Goal: Task Accomplishment & Management: Complete application form

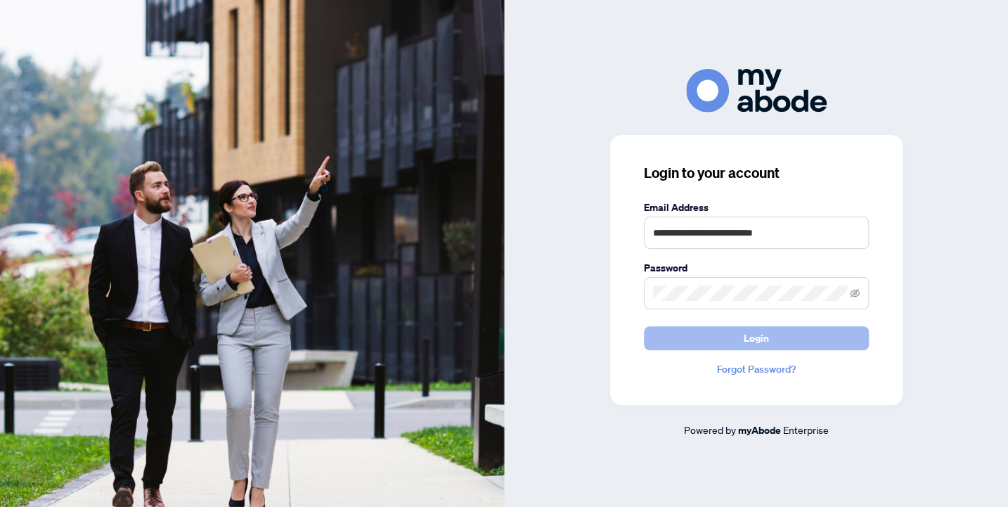
click at [749, 339] on span "Login" at bounding box center [756, 338] width 25 height 22
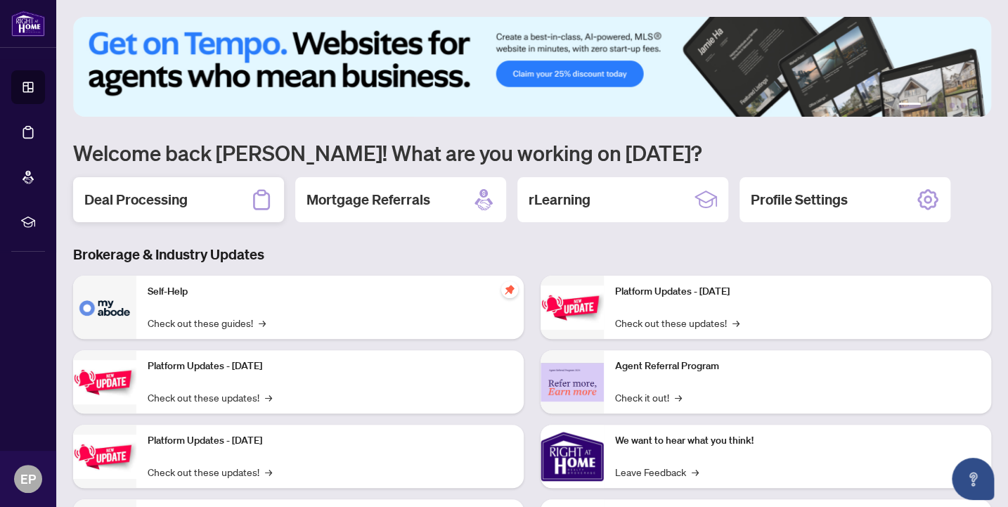
click at [157, 211] on div "Deal Processing" at bounding box center [178, 199] width 211 height 45
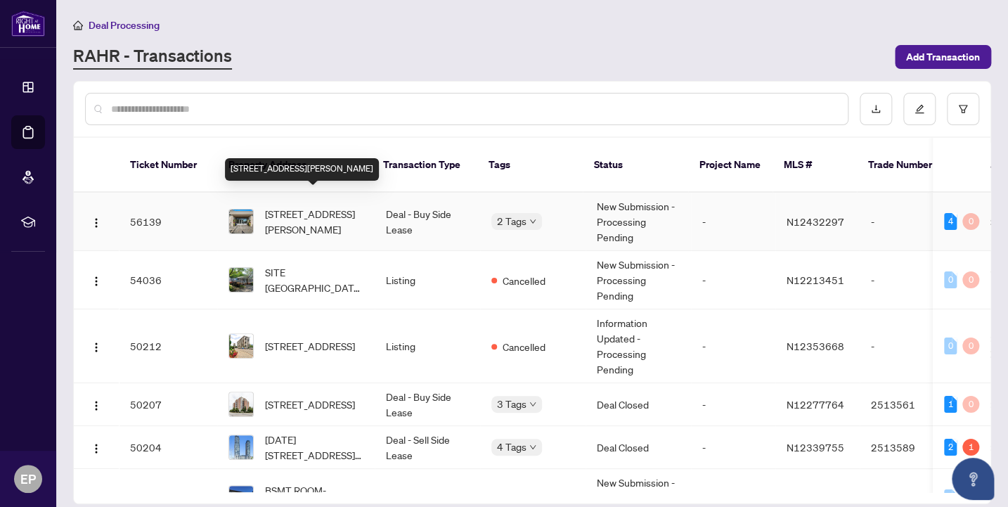
click at [304, 208] on span "509-50 Disera Dr, Vaughan, Ontario L4J 9E9, Canada" at bounding box center [314, 221] width 98 height 31
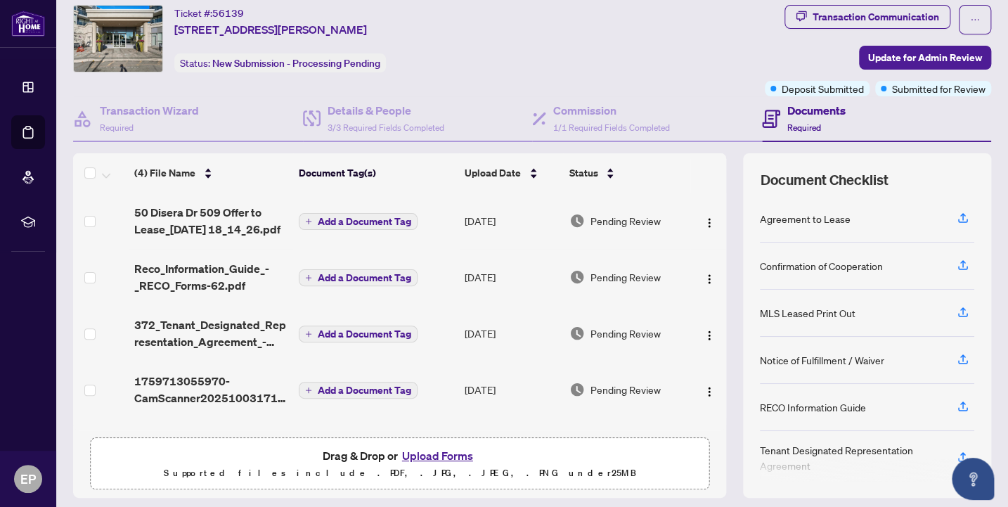
scroll to position [80, 0]
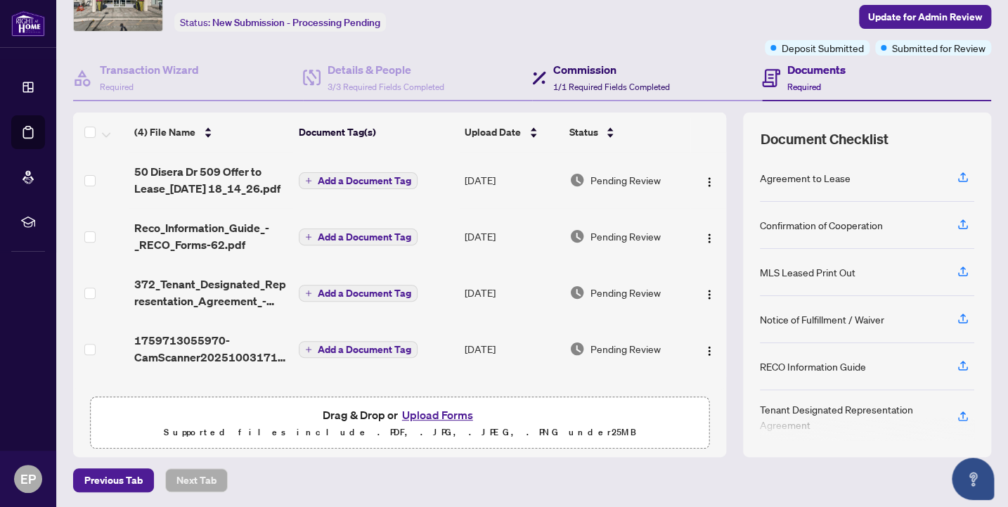
click at [558, 82] on span "1/1 Required Fields Completed" at bounding box center [611, 87] width 117 height 11
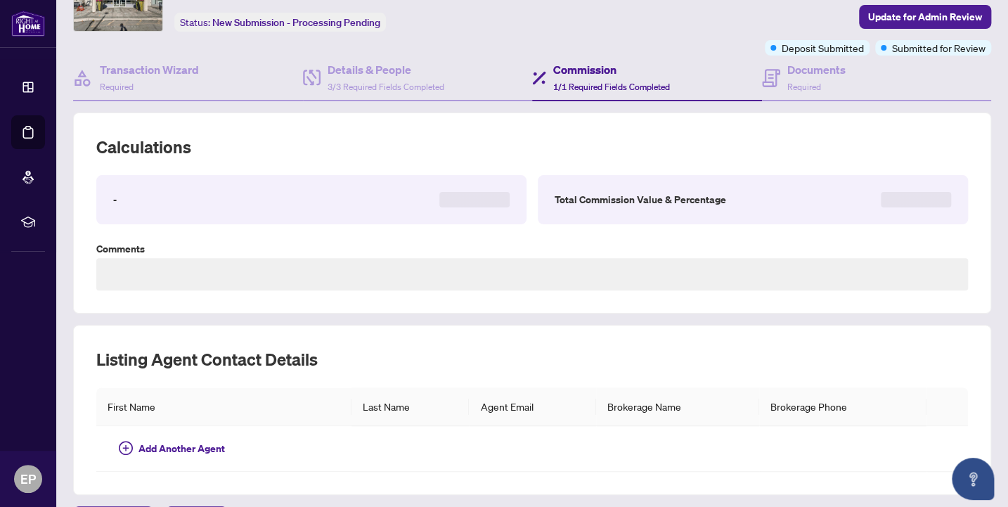
scroll to position [72, 0]
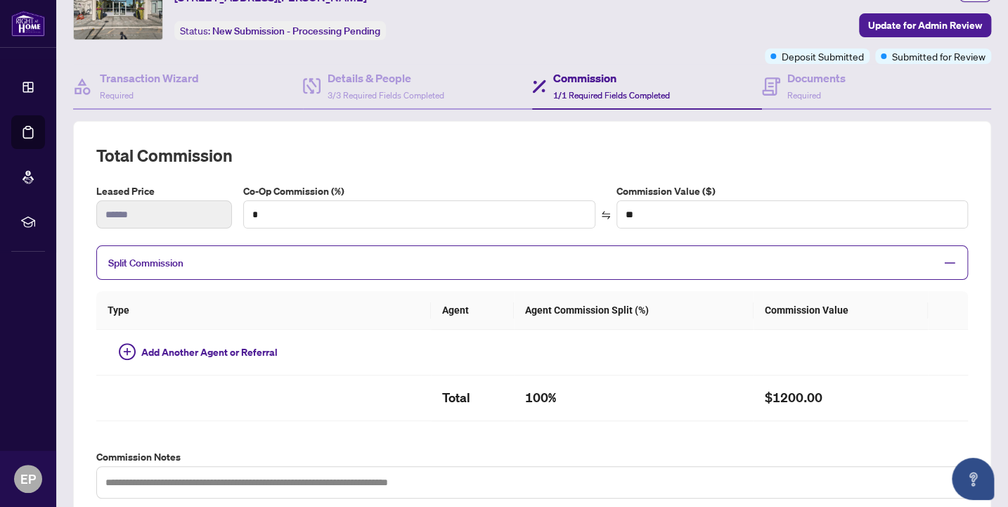
type input "**"
type input "******"
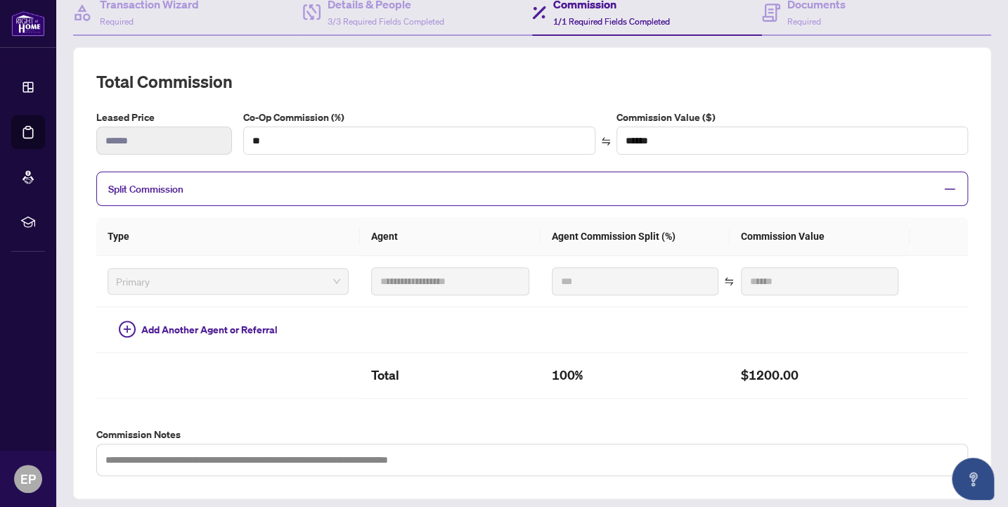
scroll to position [146, 0]
click at [396, 11] on div "Details & People 3/3 Required Fields Completed" at bounding box center [386, 11] width 117 height 33
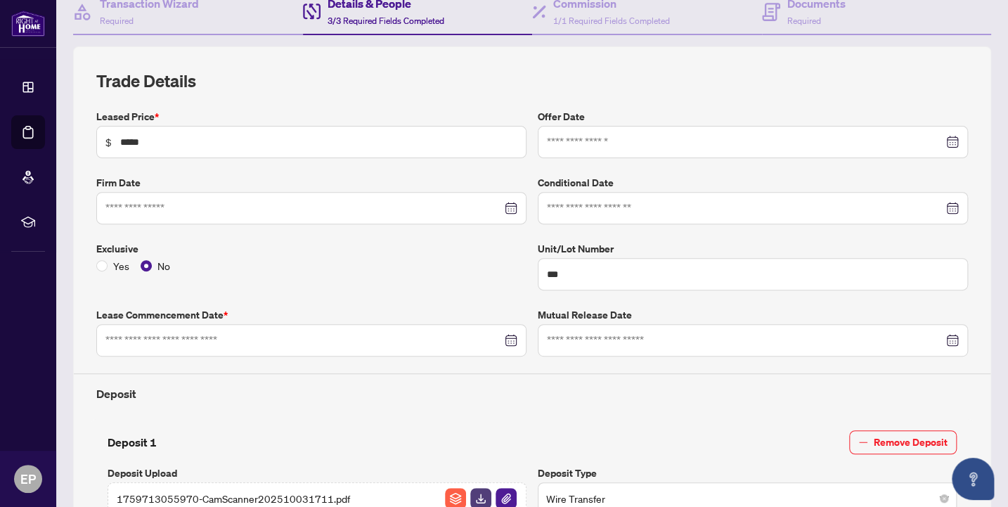
type input "**********"
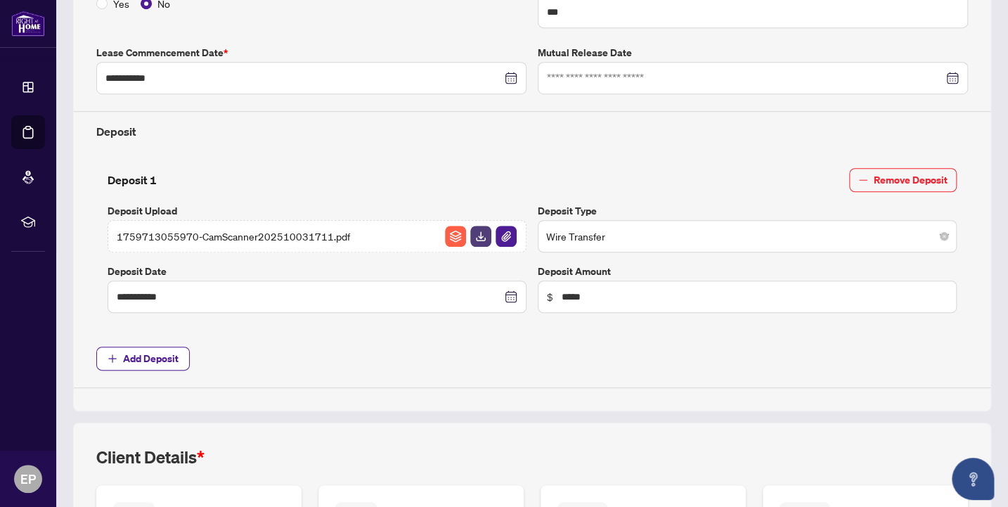
scroll to position [443, 0]
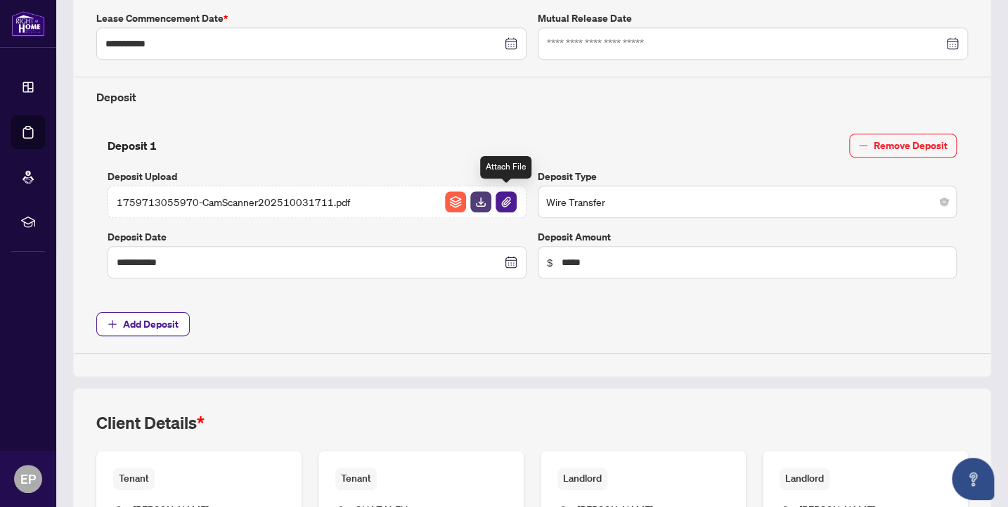
click at [508, 199] on img "button" at bounding box center [506, 201] width 21 height 21
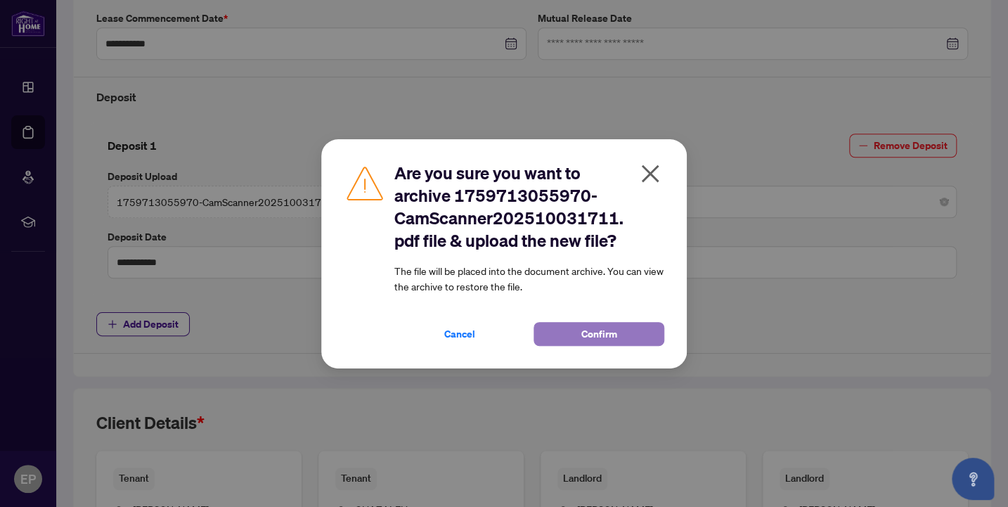
click at [592, 332] on span "Confirm" at bounding box center [599, 334] width 36 height 22
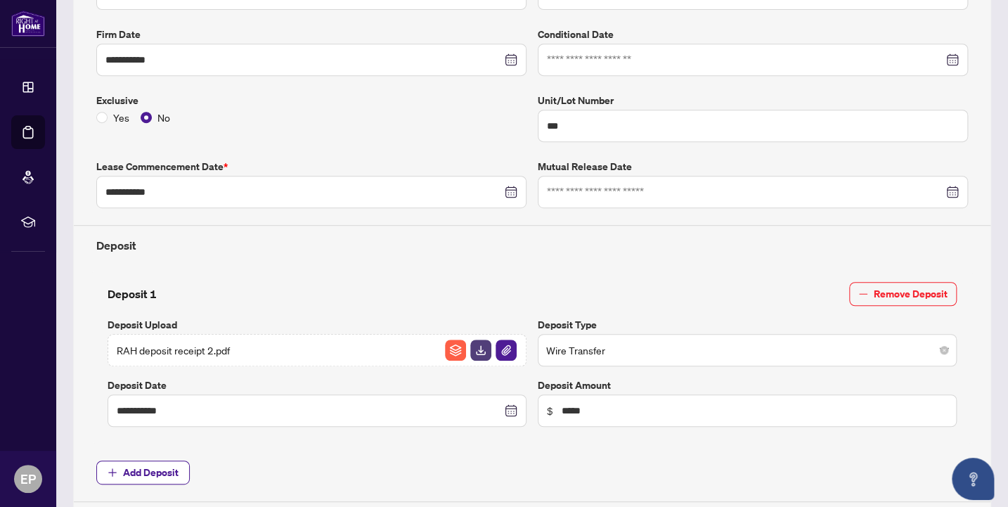
scroll to position [72, 0]
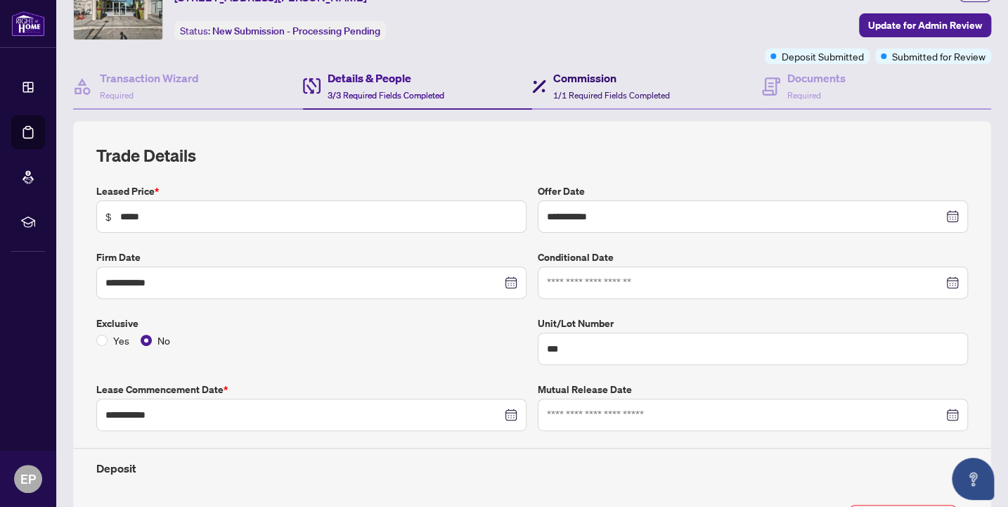
click at [602, 91] on span "1/1 Required Fields Completed" at bounding box center [611, 95] width 117 height 11
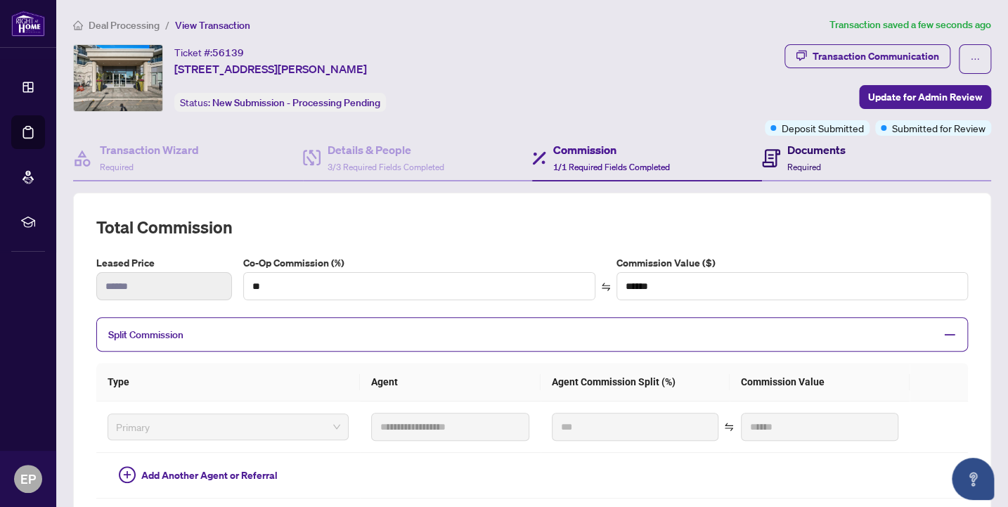
click at [805, 164] on span "Required" at bounding box center [804, 167] width 34 height 11
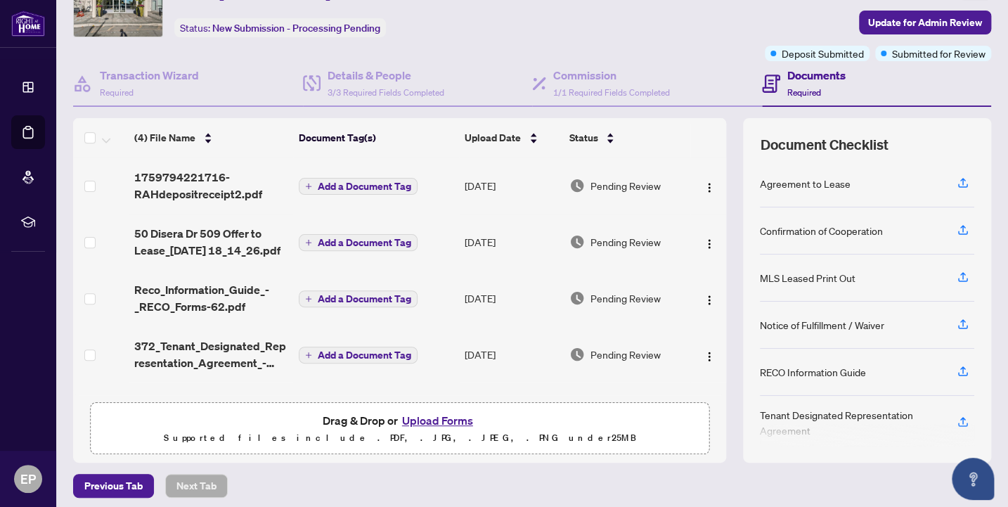
scroll to position [80, 0]
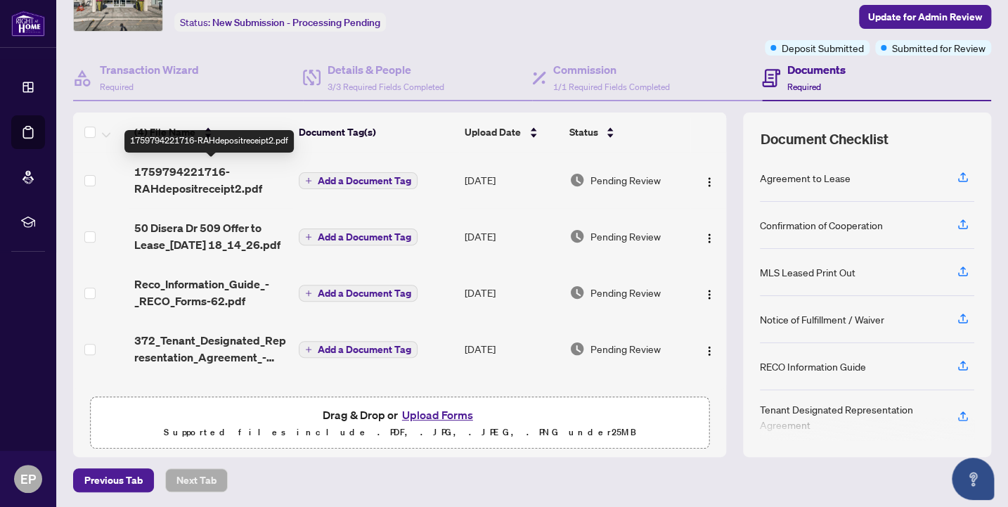
click at [181, 187] on span "1759794221716-RAHdepositreceipt2.pdf" at bounding box center [210, 180] width 153 height 34
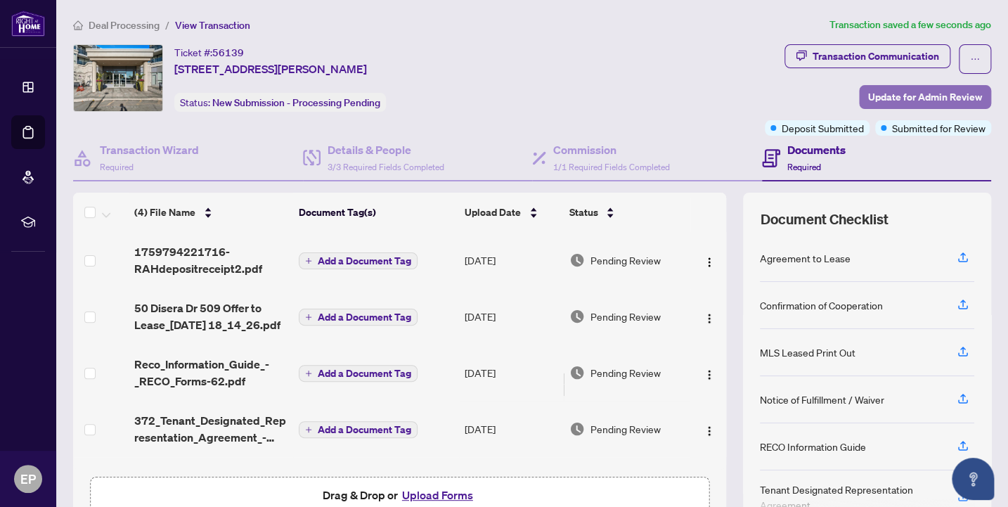
click at [918, 91] on span "Update for Admin Review" at bounding box center [925, 97] width 114 height 22
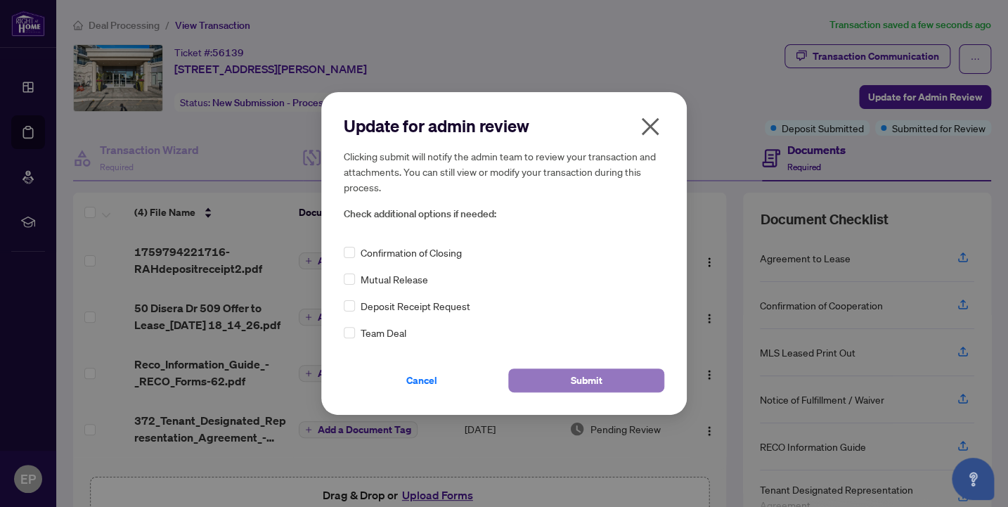
click at [586, 384] on span "Submit" at bounding box center [587, 380] width 32 height 22
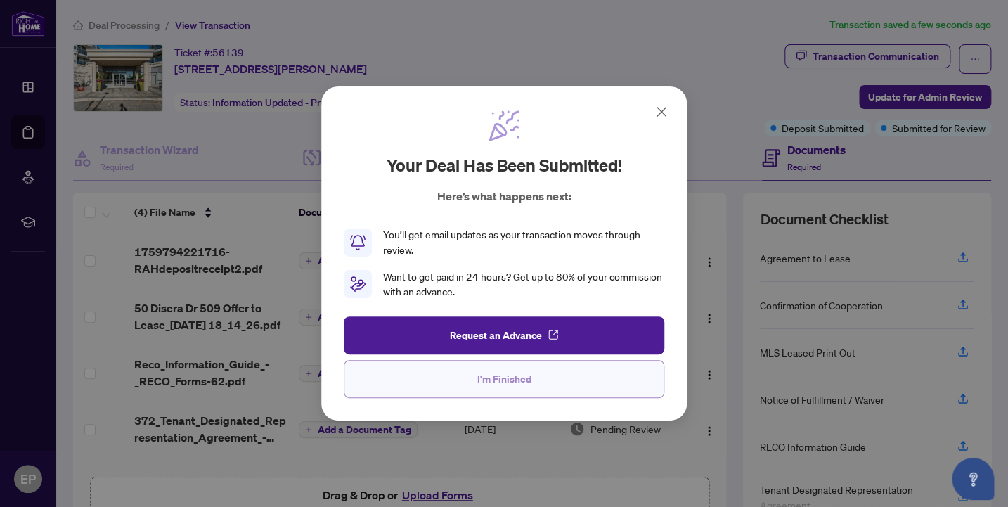
click at [536, 387] on button "I'm Finished" at bounding box center [504, 379] width 320 height 38
